Goal: Information Seeking & Learning: Check status

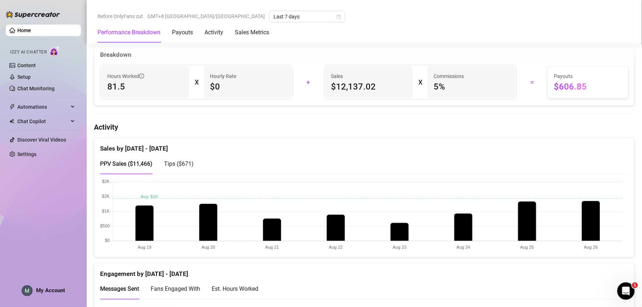
scroll to position [281, 0]
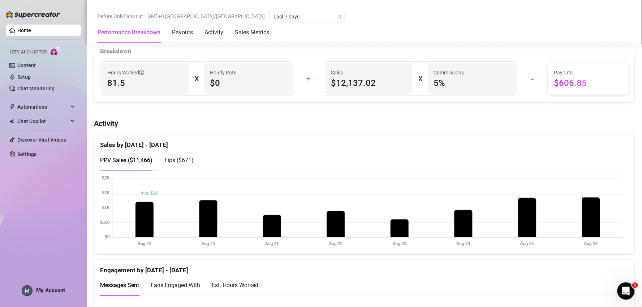
click at [247, 143] on div "Sales by [DATE] - [DATE]" at bounding box center [364, 143] width 529 height 16
click at [180, 158] on span "Tips ( $671 )" at bounding box center [179, 160] width 30 height 7
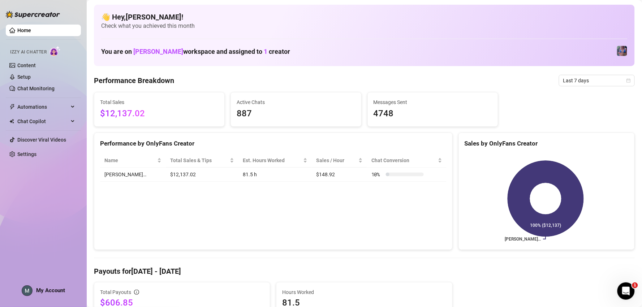
scroll to position [0, 0]
click at [605, 81] on span "Last 7 days" at bounding box center [597, 81] width 67 height 11
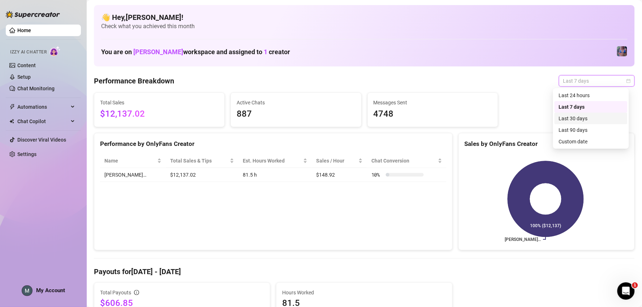
click at [599, 119] on div "Last 30 days" at bounding box center [591, 119] width 64 height 8
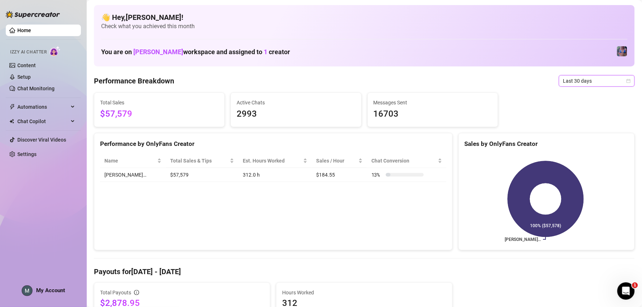
click at [582, 82] on span "Last 30 days" at bounding box center [597, 81] width 67 height 11
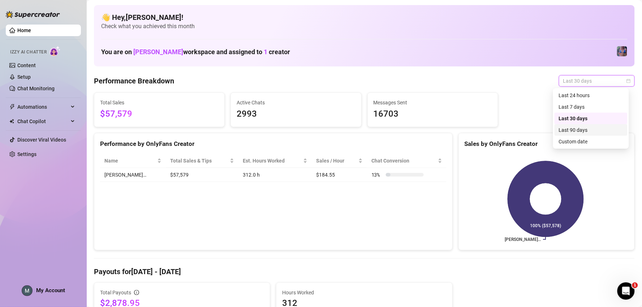
click at [579, 129] on div "Last 90 days" at bounding box center [591, 130] width 64 height 8
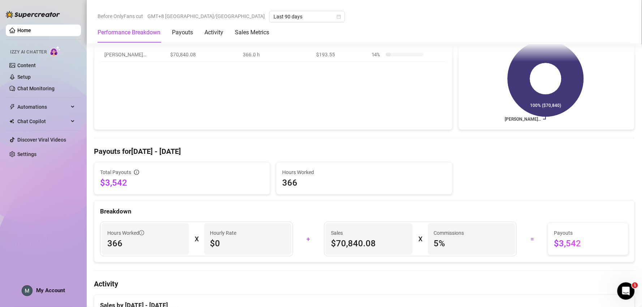
scroll to position [281, 0]
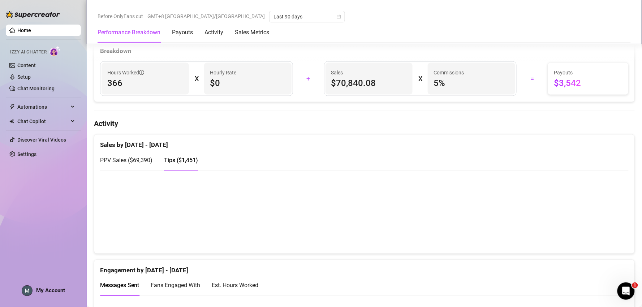
click at [124, 155] on div "PPV Sales ( $69,390 )" at bounding box center [126, 160] width 52 height 21
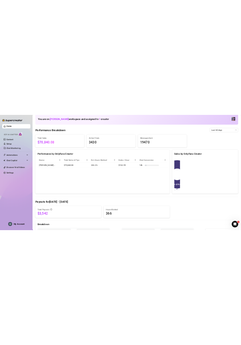
scroll to position [48, 0]
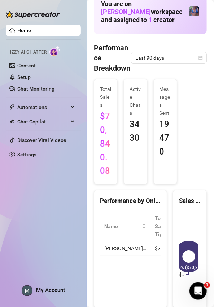
click at [52, 174] on div "Home Izzy AI Chatter Content Setup Chat Monitoring Automations Chat Copilot Dis…" at bounding box center [43, 150] width 75 height 300
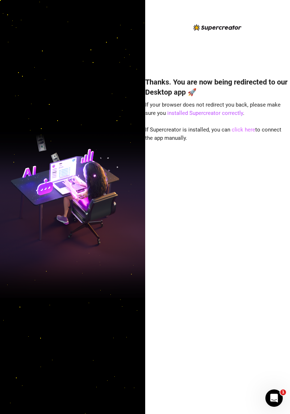
click at [214, 127] on link "click here" at bounding box center [242, 130] width 23 height 7
